Goal: Check status

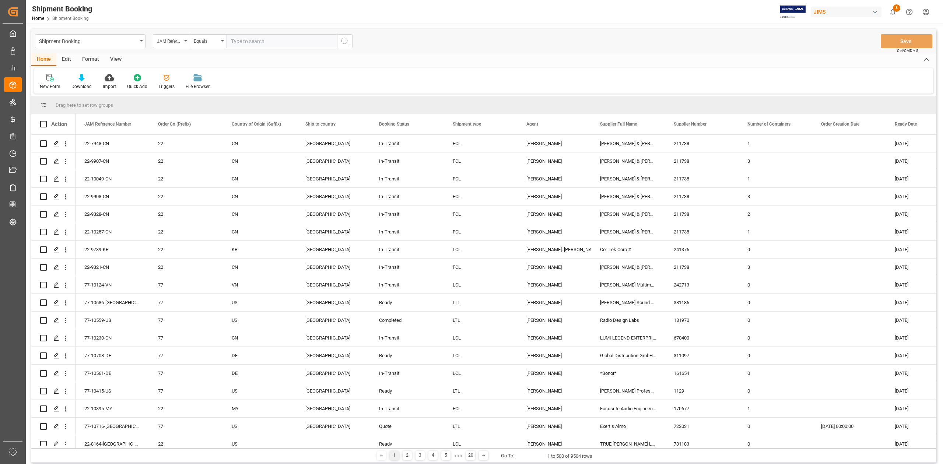
drag, startPoint x: 252, startPoint y: 39, endPoint x: 258, endPoint y: 45, distance: 7.8
click at [253, 40] on input "text" at bounding box center [282, 41] width 111 height 14
paste input "77-9084-CN"
type input "77-9084-CN"
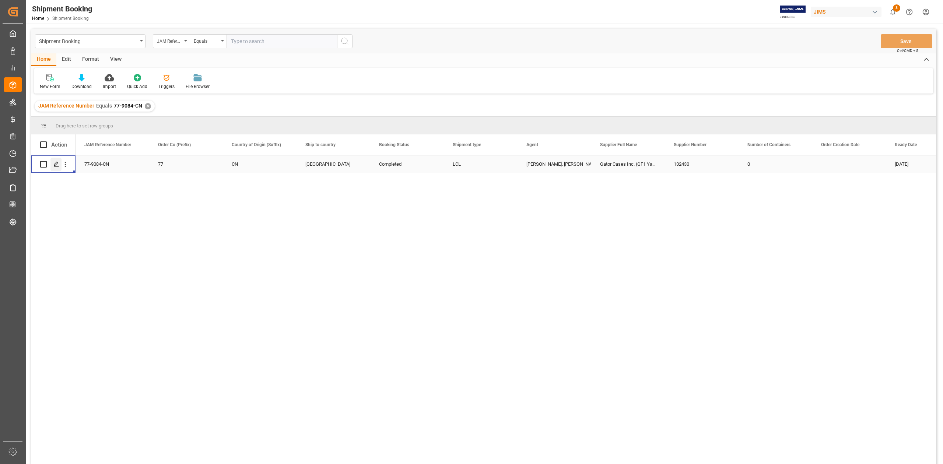
click at [53, 165] on div "Press SPACE to select this row." at bounding box center [55, 165] width 11 height 14
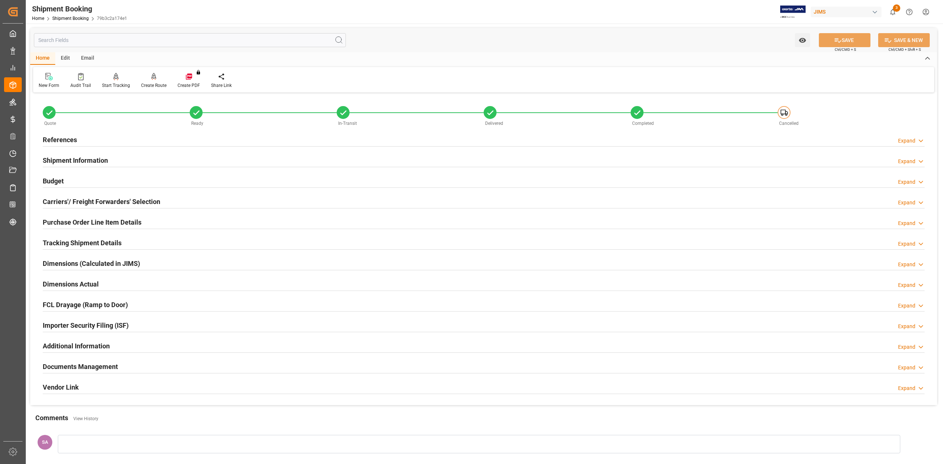
click at [43, 179] on h2 "Budget" at bounding box center [53, 181] width 21 height 10
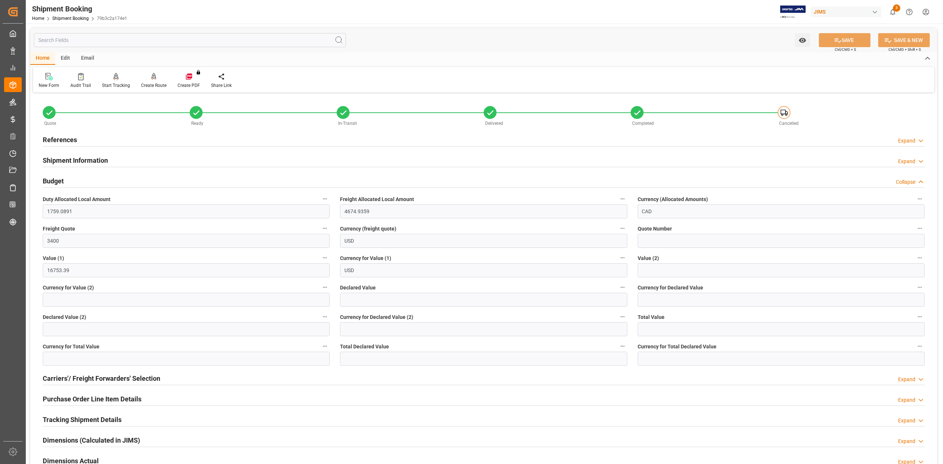
click at [45, 179] on h2 "Budget" at bounding box center [53, 181] width 21 height 10
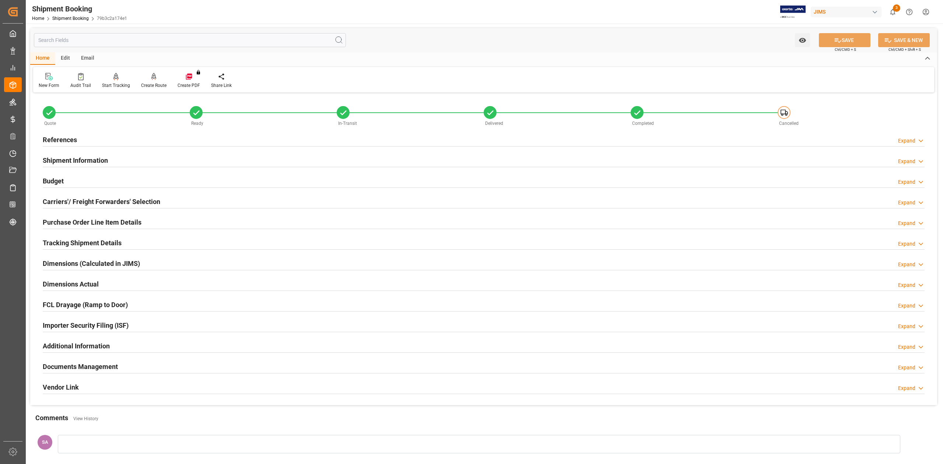
click at [65, 241] on h2 "Tracking Shipment Details" at bounding box center [82, 243] width 79 height 10
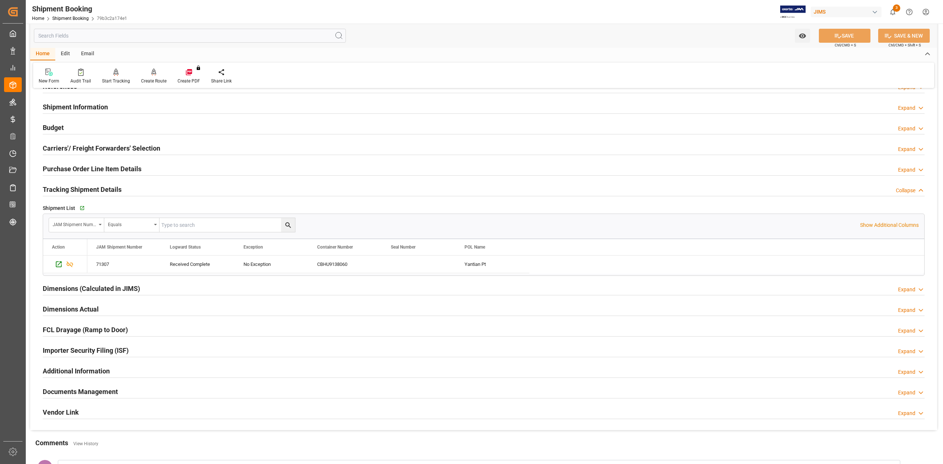
scroll to position [169, 0]
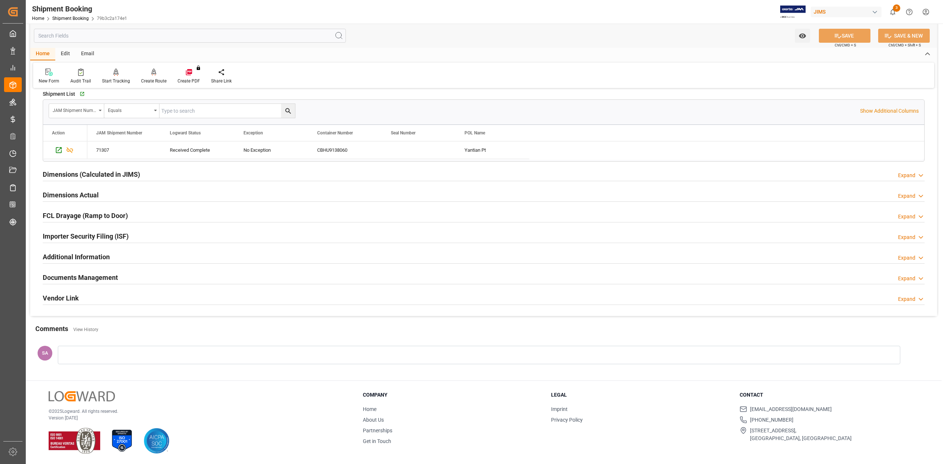
drag, startPoint x: 98, startPoint y: 276, endPoint x: 211, endPoint y: 281, distance: 112.9
click at [98, 276] on h2 "Documents Management" at bounding box center [80, 278] width 75 height 10
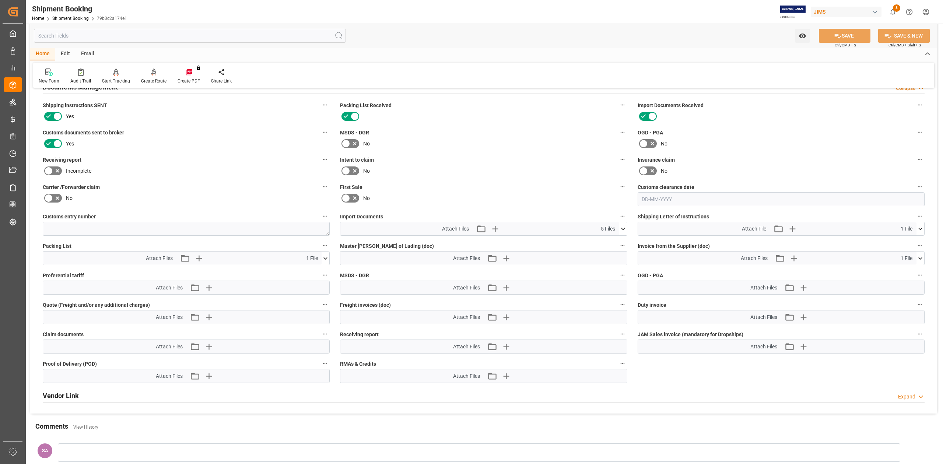
scroll to position [366, 0]
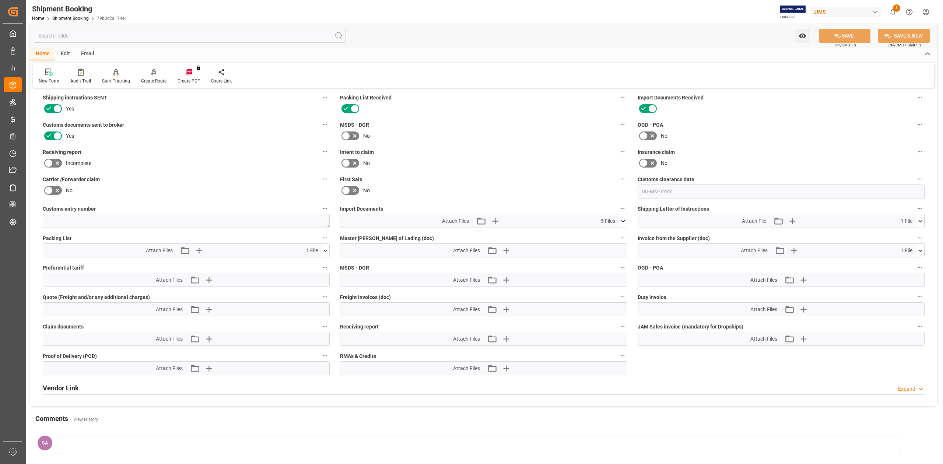
click at [623, 220] on icon at bounding box center [623, 221] width 8 height 8
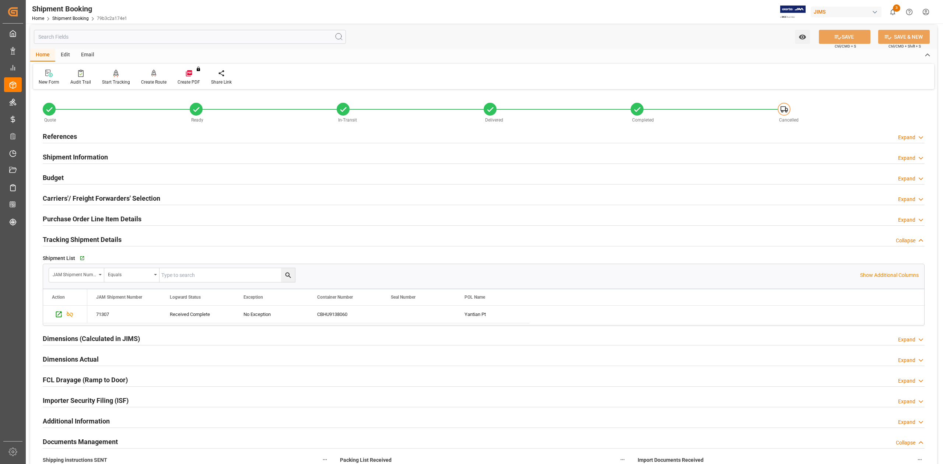
scroll to position [0, 0]
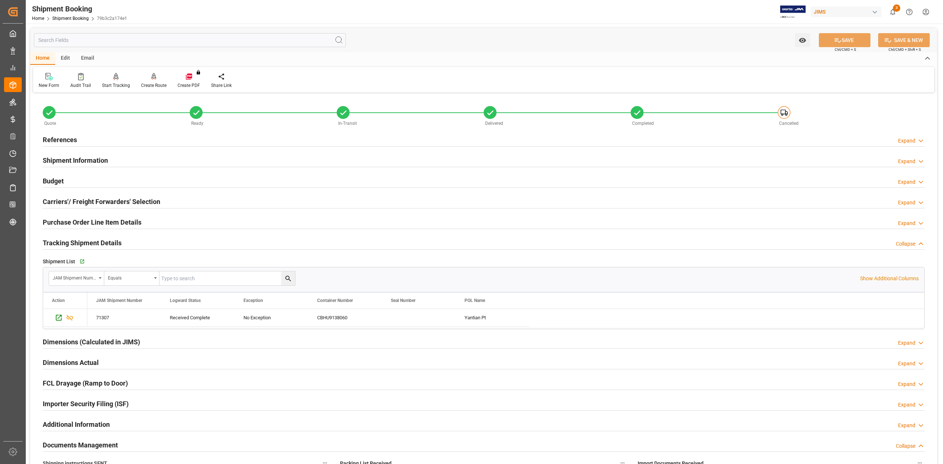
click at [62, 219] on h2 "Purchase Order Line Item Details" at bounding box center [92, 222] width 99 height 10
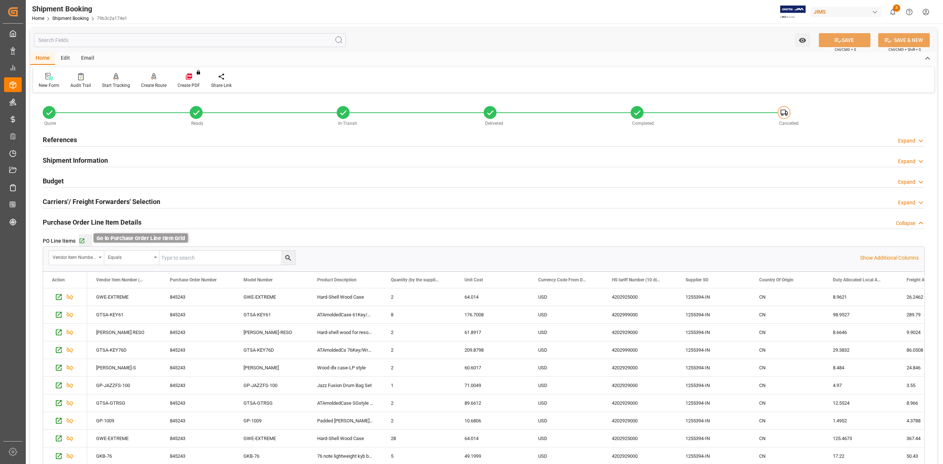
click at [83, 242] on icon "button" at bounding box center [82, 241] width 6 height 6
click at [61, 140] on h2 "References" at bounding box center [60, 140] width 34 height 10
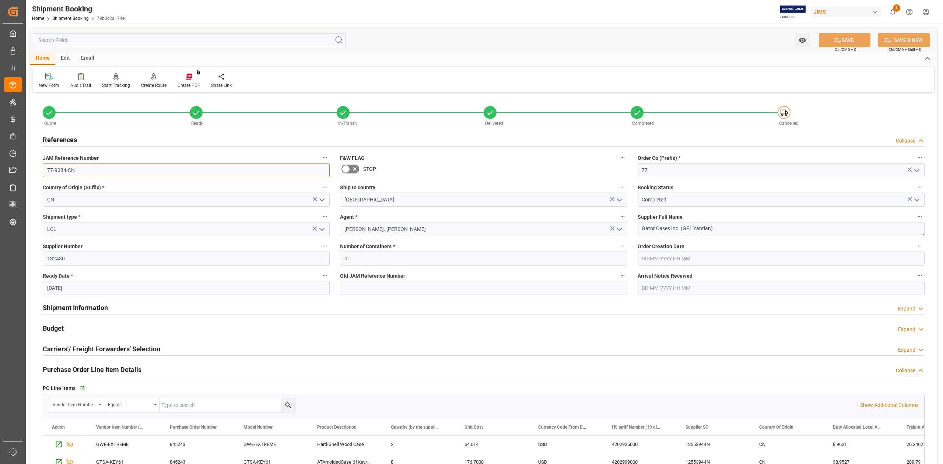
click at [93, 170] on input "77-9084-CN" at bounding box center [186, 170] width 287 height 14
click at [93, 169] on input "77-9084-CN" at bounding box center [186, 170] width 287 height 14
drag, startPoint x: 679, startPoint y: 229, endPoint x: 581, endPoint y: 228, distance: 97.6
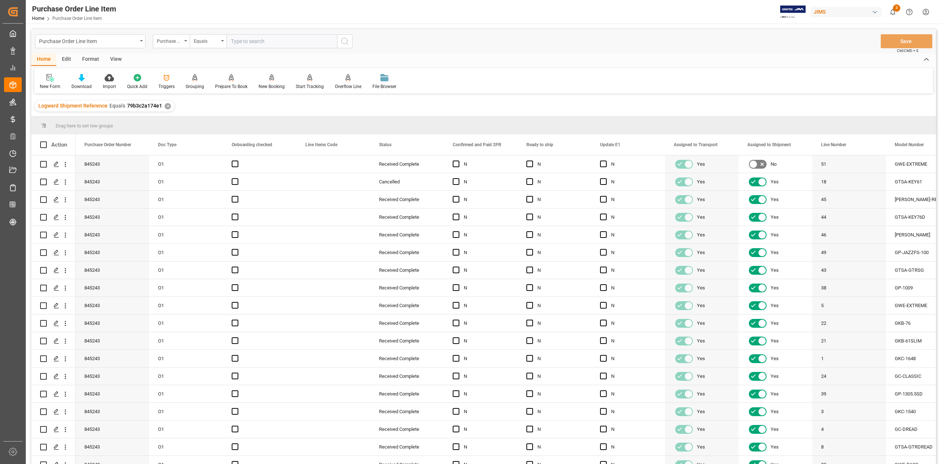
click at [116, 60] on div "View" at bounding box center [116, 59] width 22 height 13
click at [87, 85] on div "Standard Templates" at bounding box center [83, 86] width 37 height 7
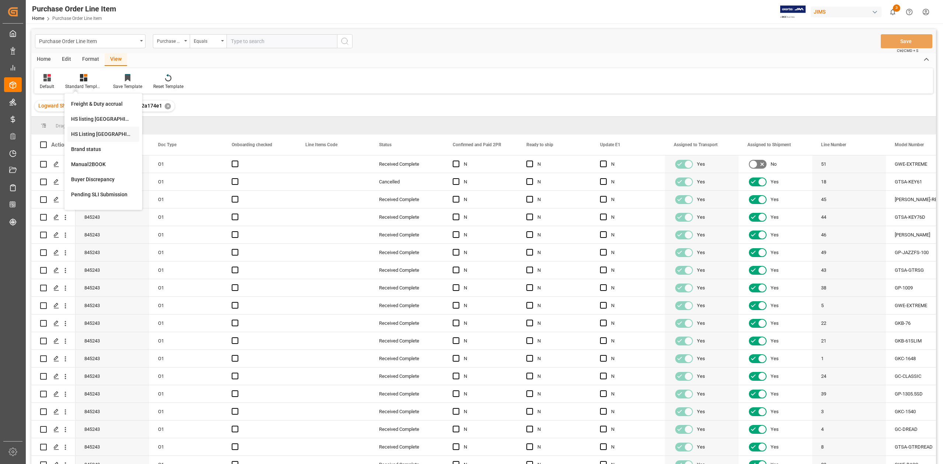
click at [117, 132] on div "HS Listing CANADA" at bounding box center [103, 134] width 64 height 8
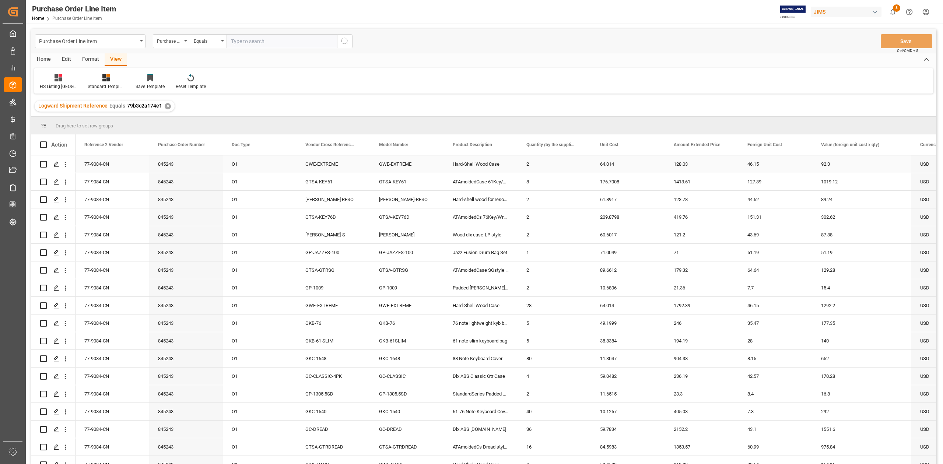
click at [102, 165] on div "77-9084-CN" at bounding box center [113, 163] width 74 height 17
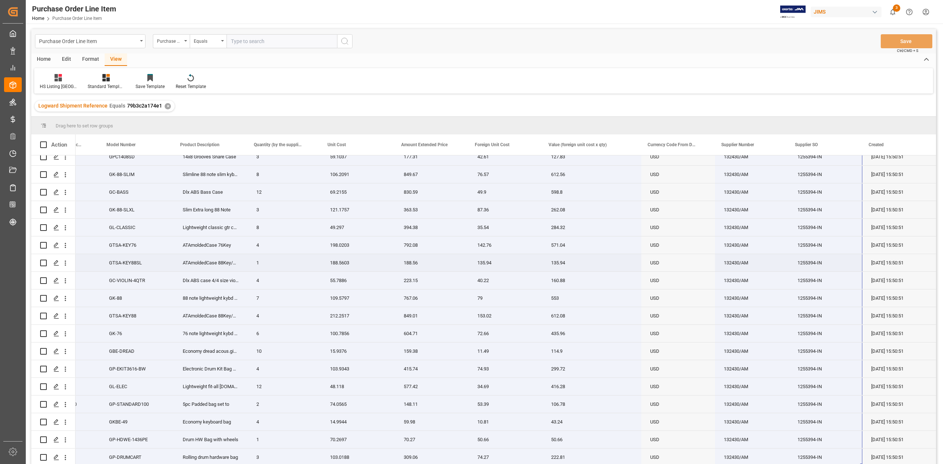
scroll to position [593, 0]
